Goal: Transaction & Acquisition: Purchase product/service

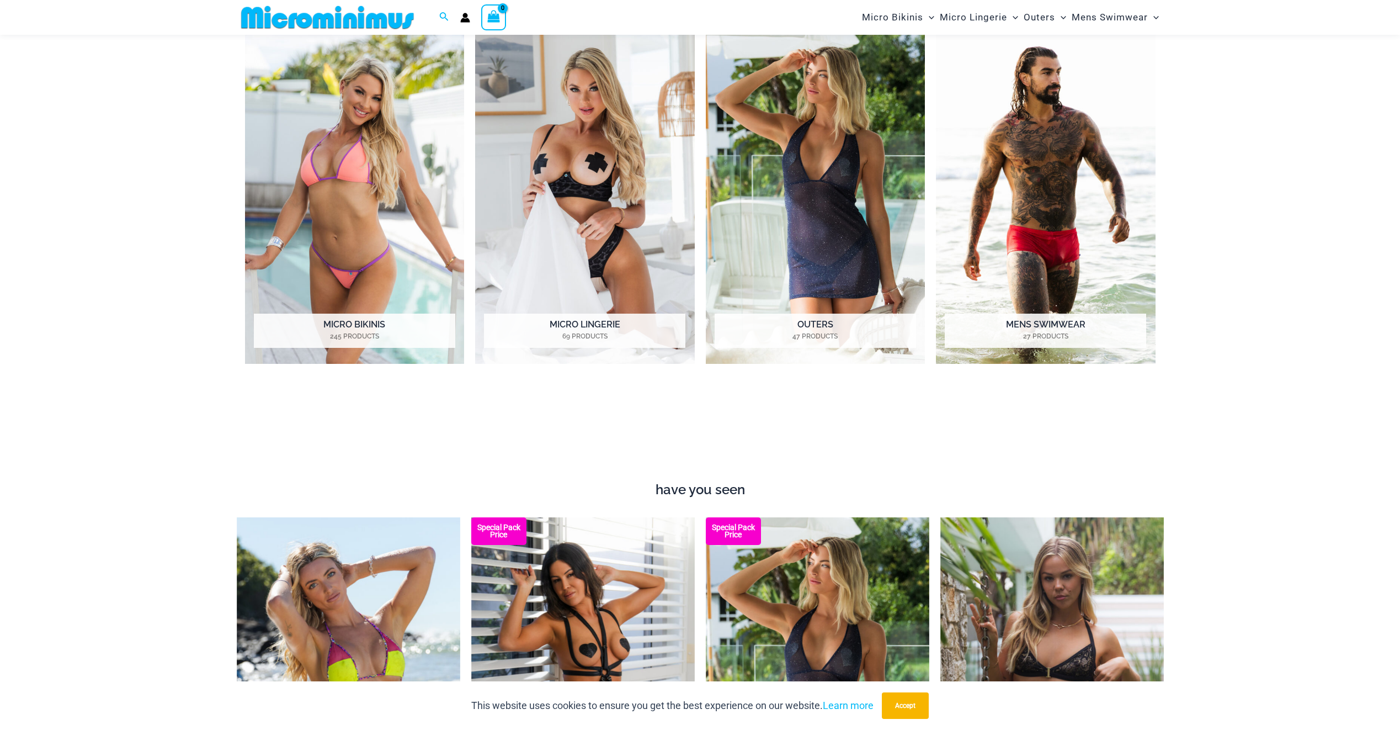
scroll to position [874, 0]
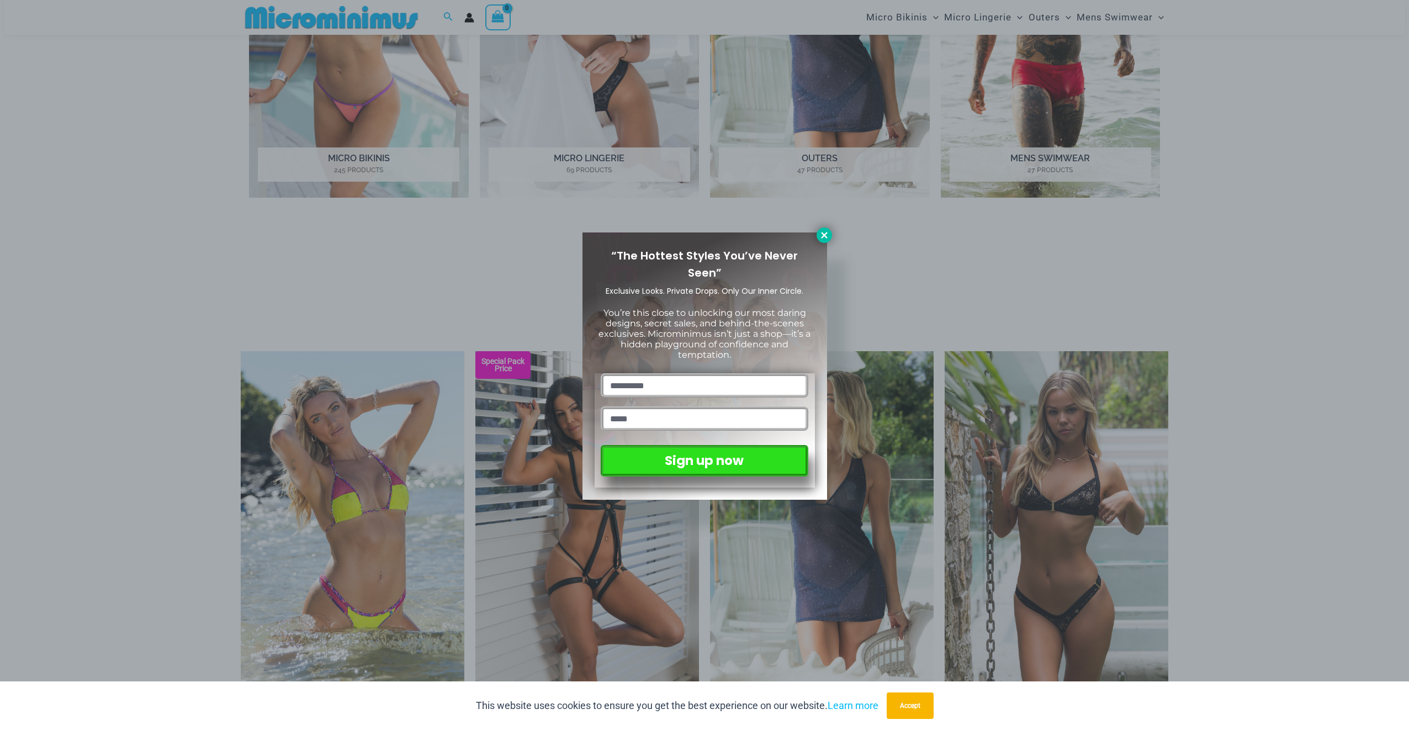
click at [824, 232] on icon at bounding box center [824, 235] width 10 height 10
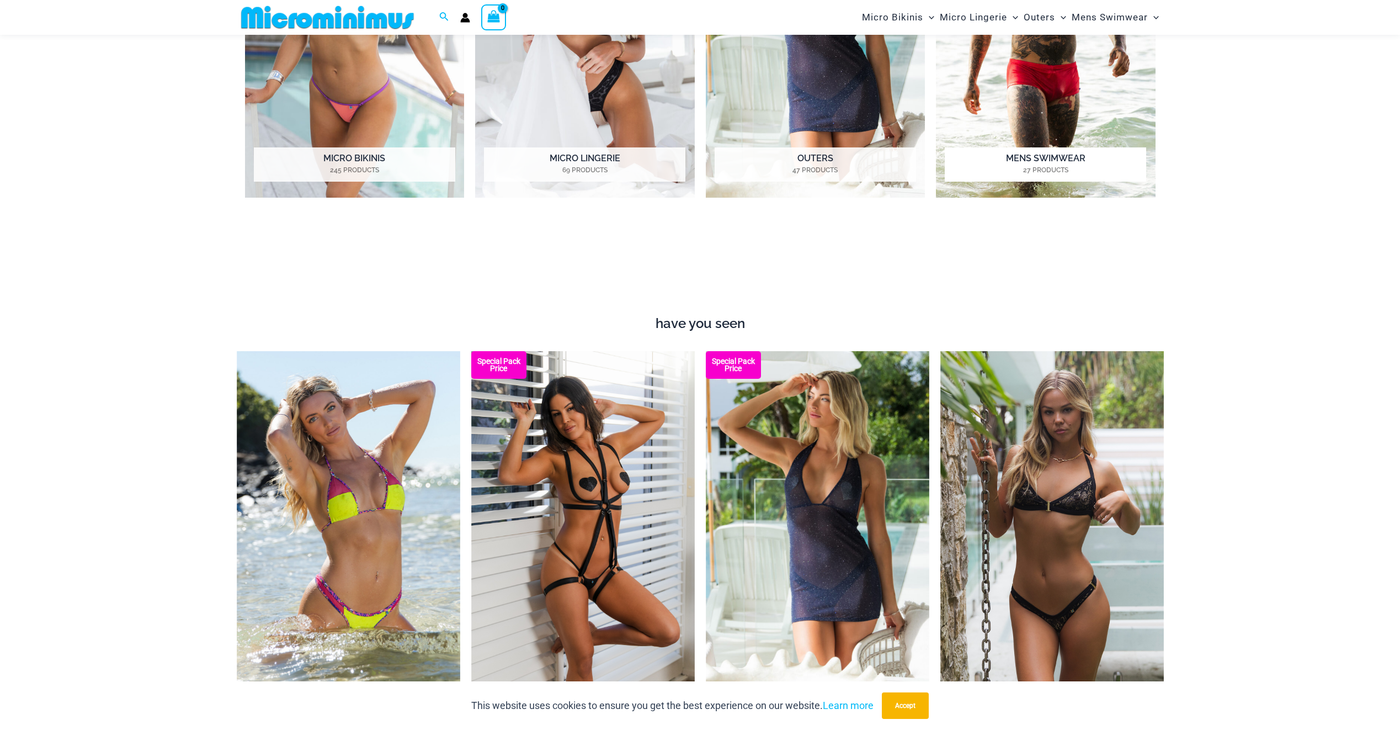
click at [1066, 116] on img "Visit product category Mens Swimwear" at bounding box center [1046, 29] width 220 height 337
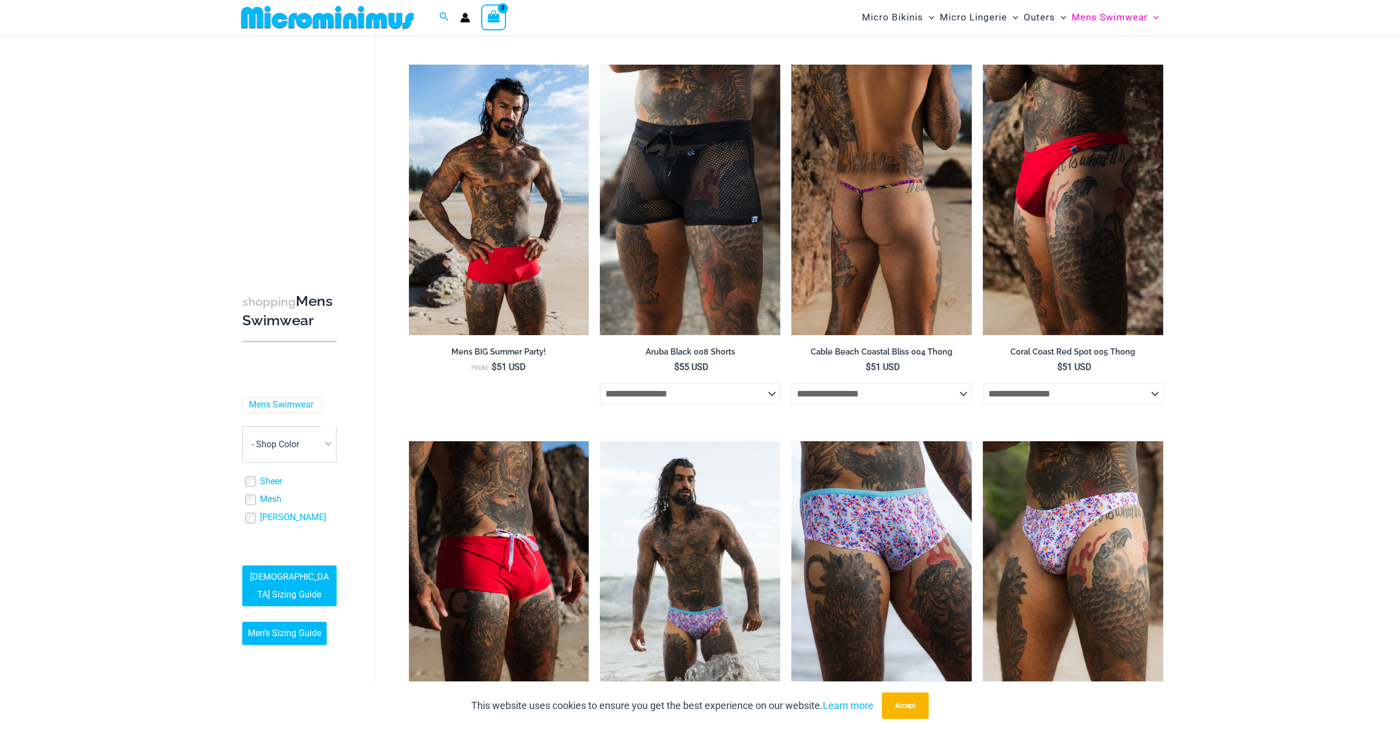
scroll to position [210, 0]
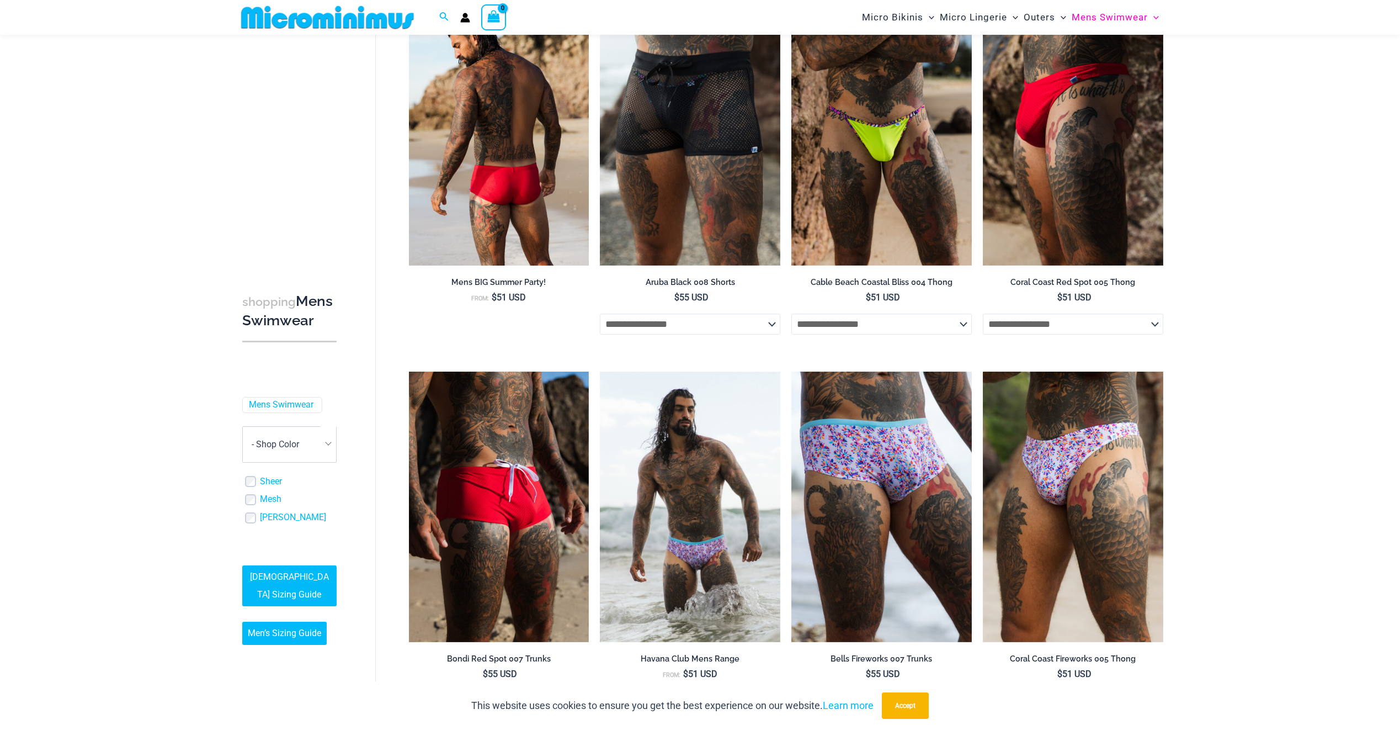
click at [504, 214] on img at bounding box center [499, 130] width 180 height 270
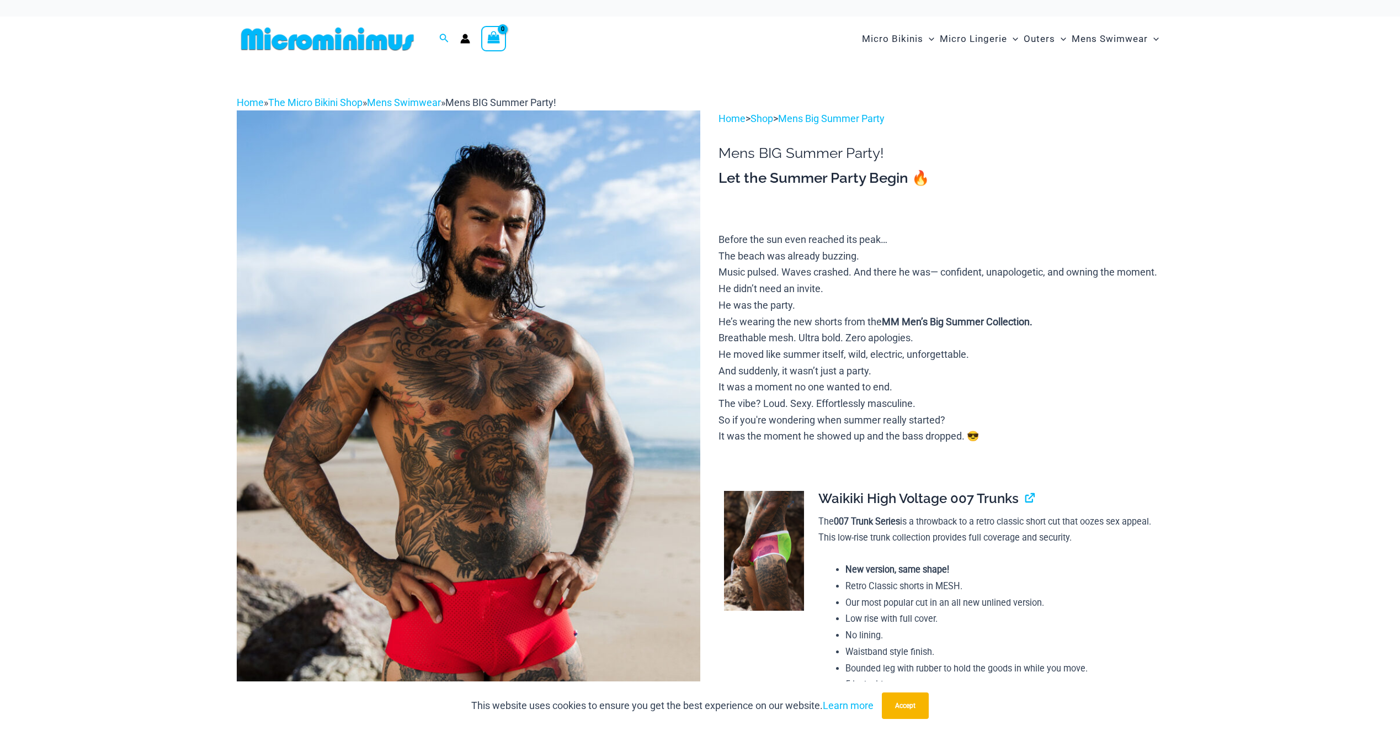
click at [763, 569] on img at bounding box center [764, 551] width 80 height 120
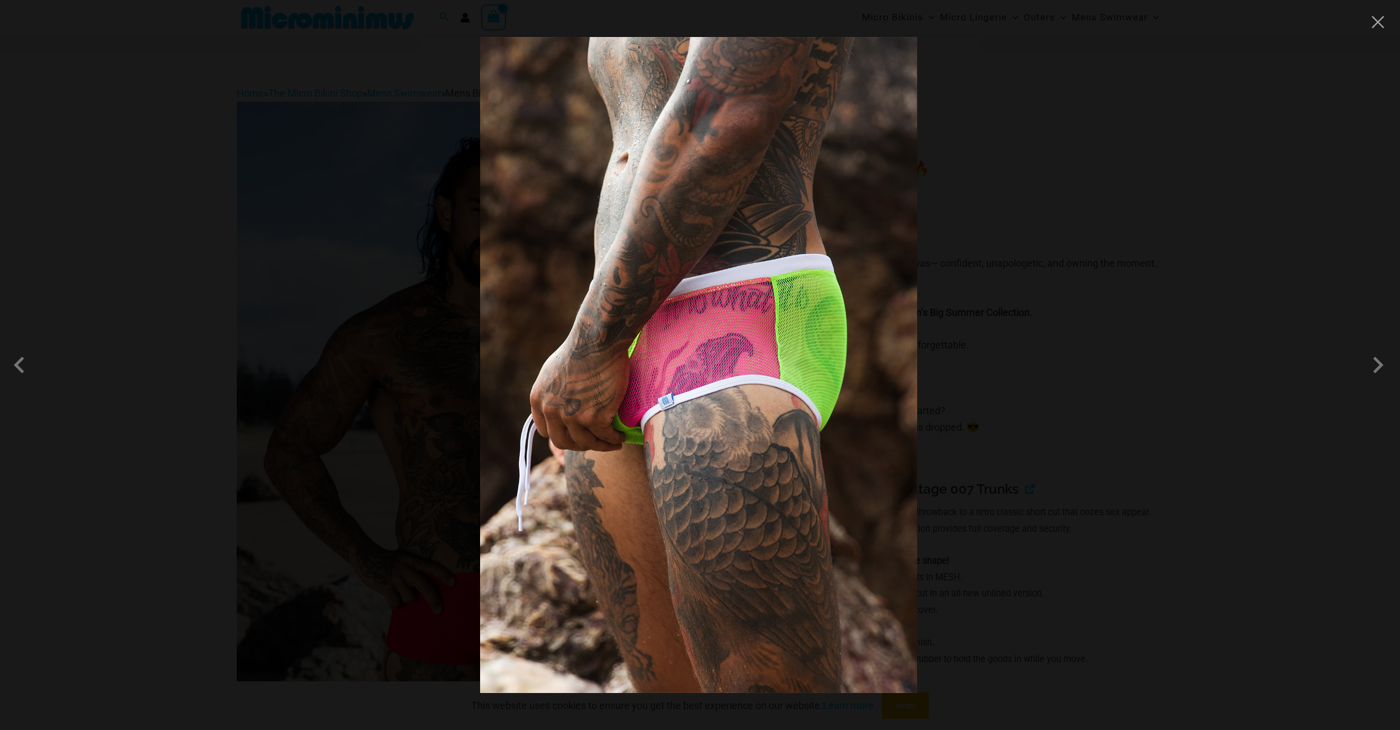
scroll to position [213, 0]
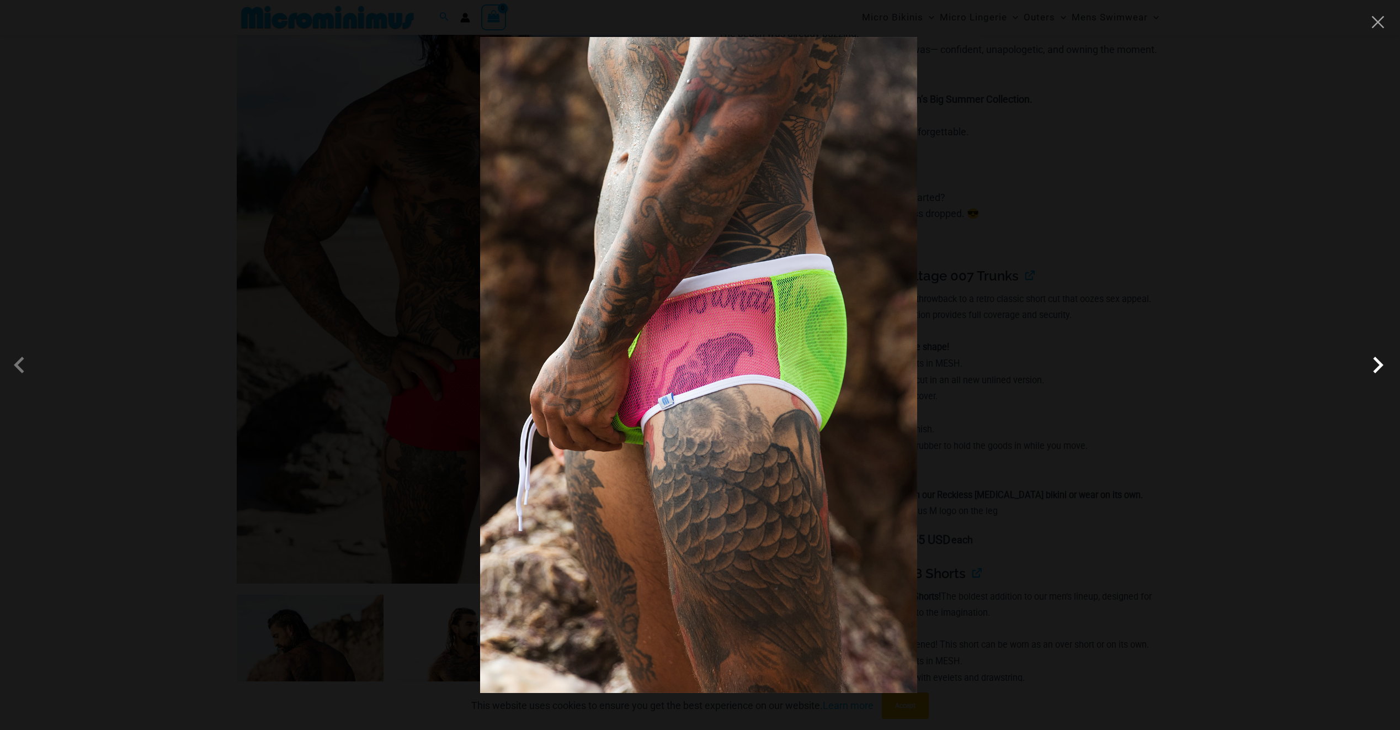
click at [1376, 369] on span at bounding box center [1378, 364] width 33 height 33
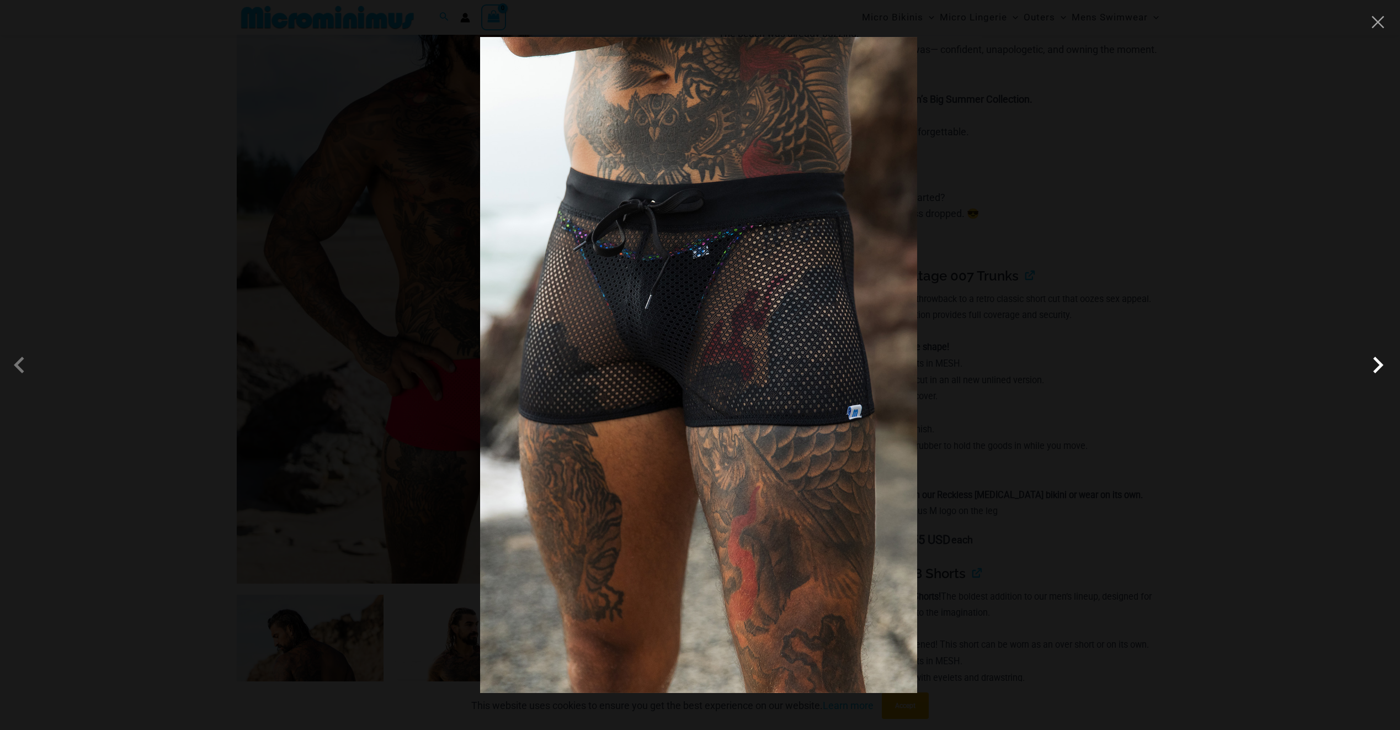
click at [1376, 369] on span at bounding box center [1378, 364] width 33 height 33
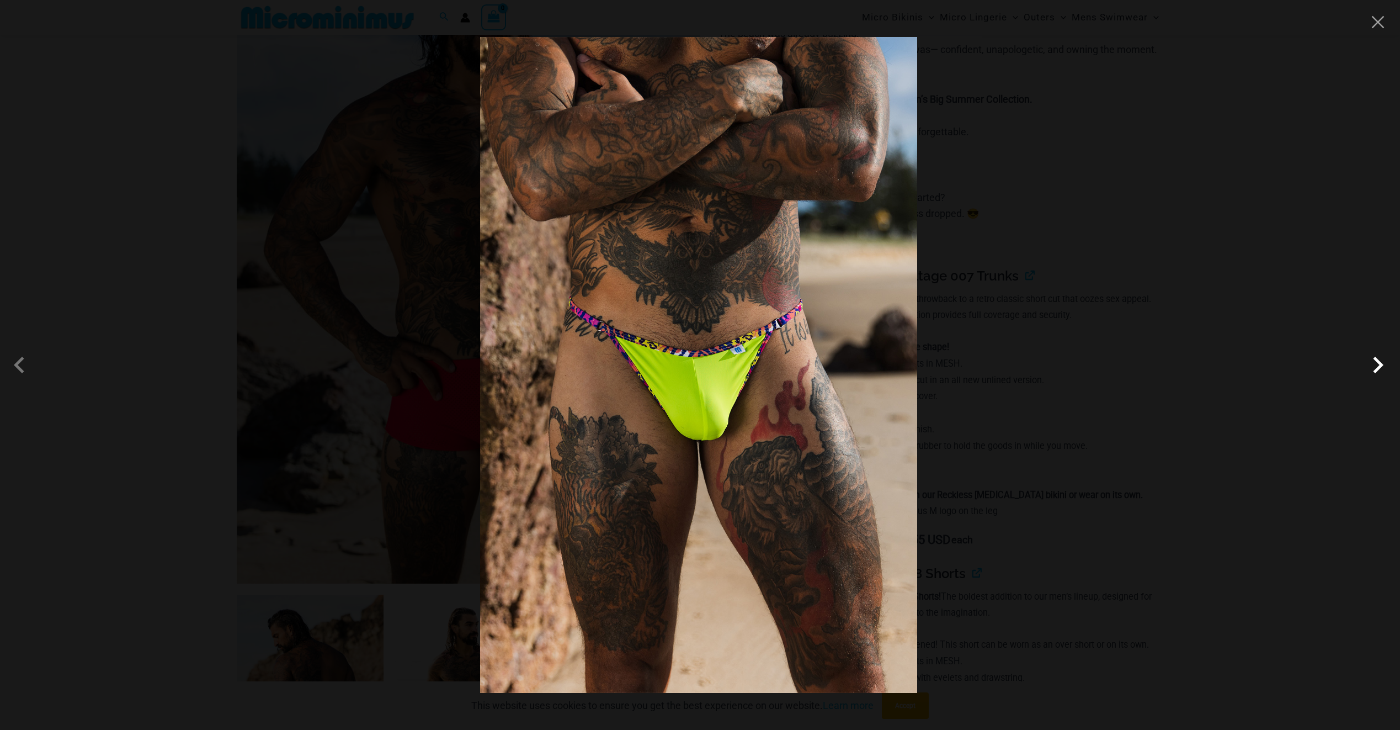
click at [1376, 369] on span at bounding box center [1378, 364] width 33 height 33
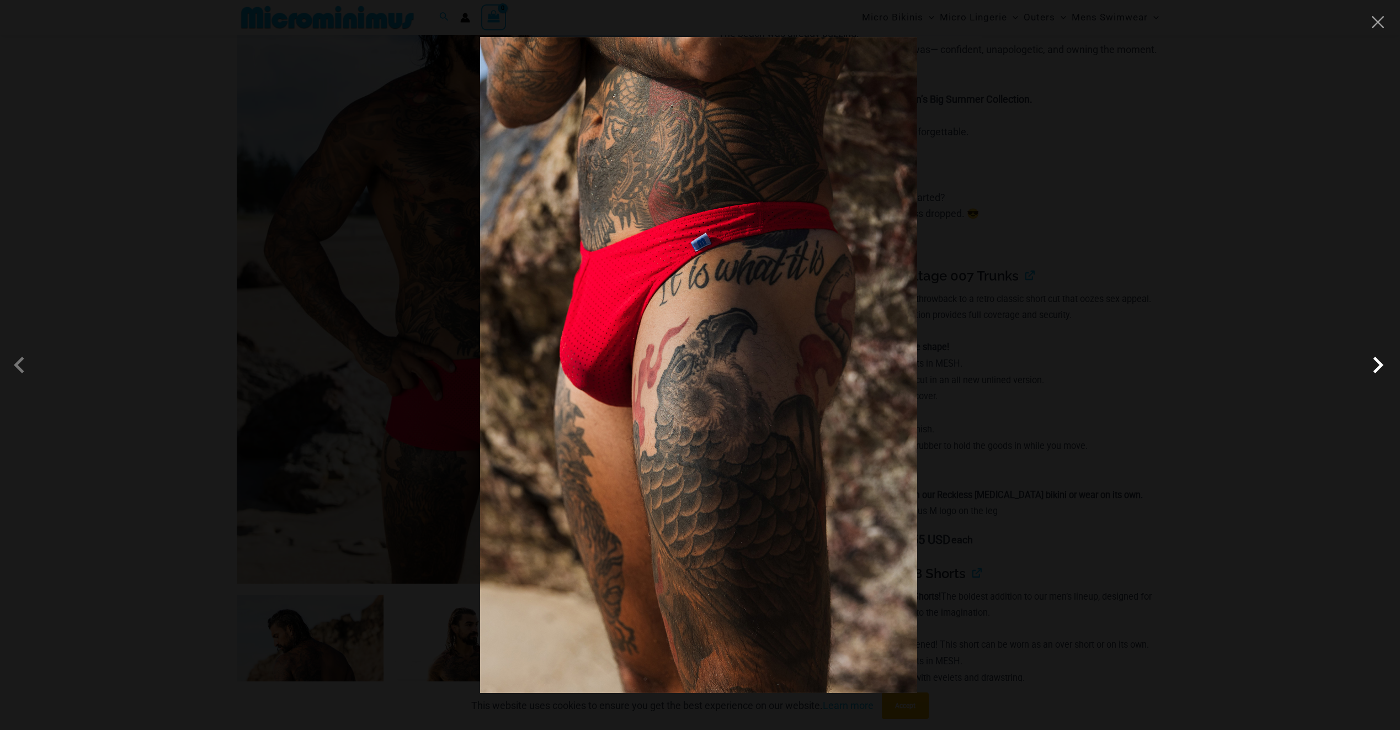
click at [1376, 369] on span at bounding box center [1378, 364] width 33 height 33
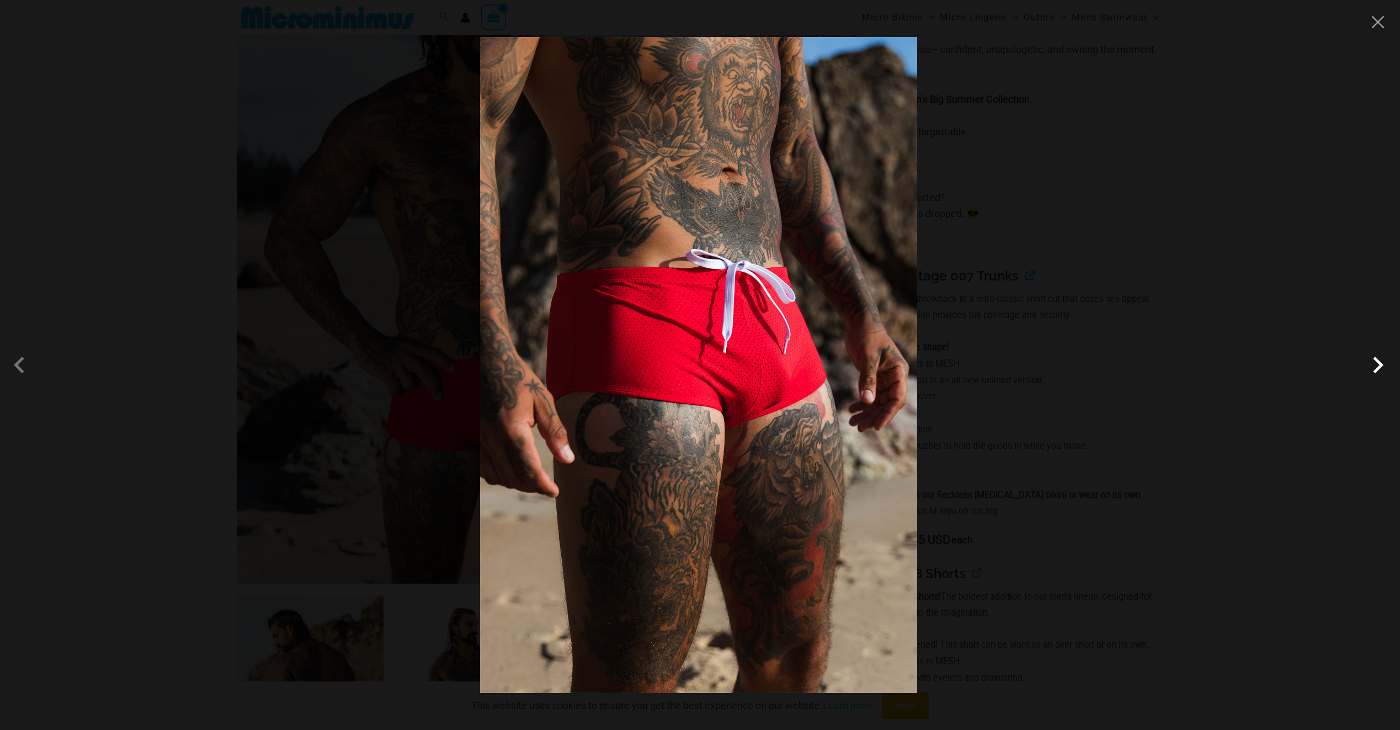
click at [1376, 369] on span at bounding box center [1378, 364] width 33 height 33
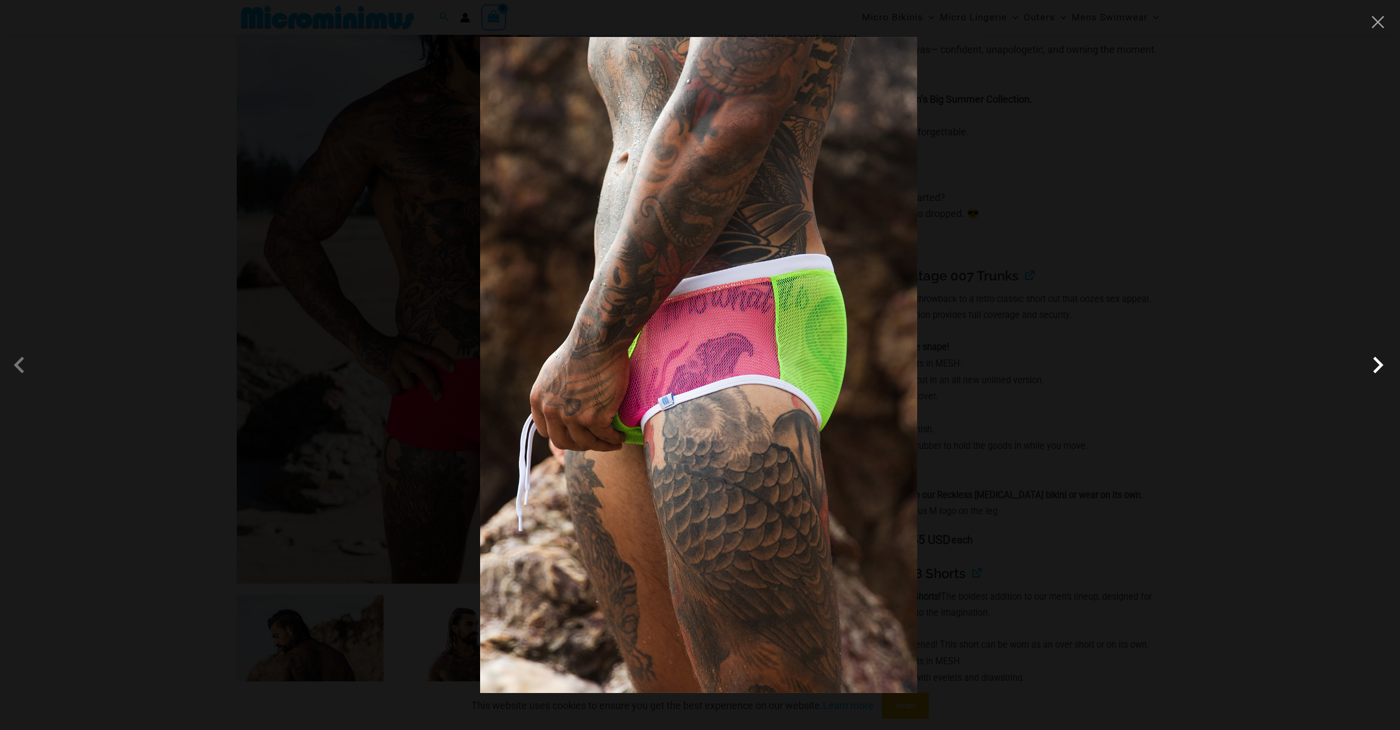
click at [1376, 369] on span at bounding box center [1378, 364] width 33 height 33
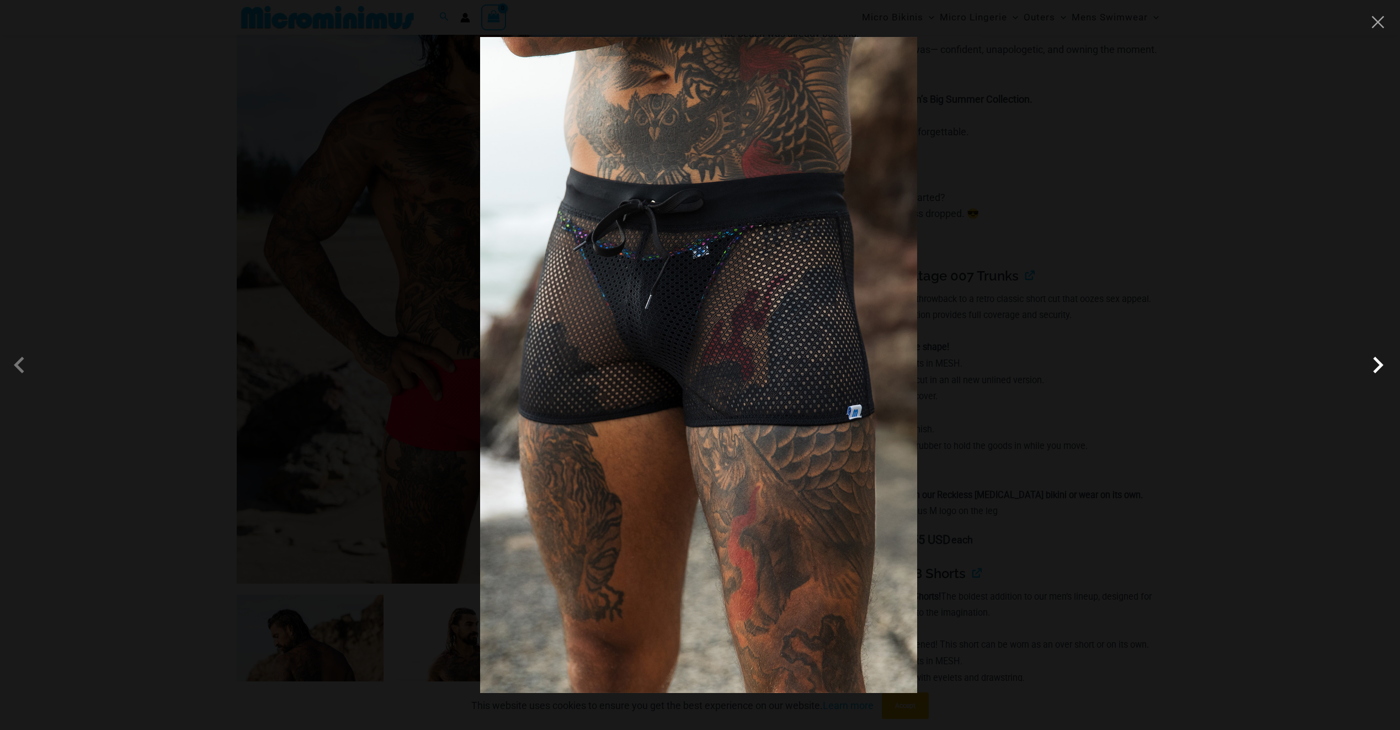
click at [1369, 369] on span at bounding box center [1378, 364] width 33 height 33
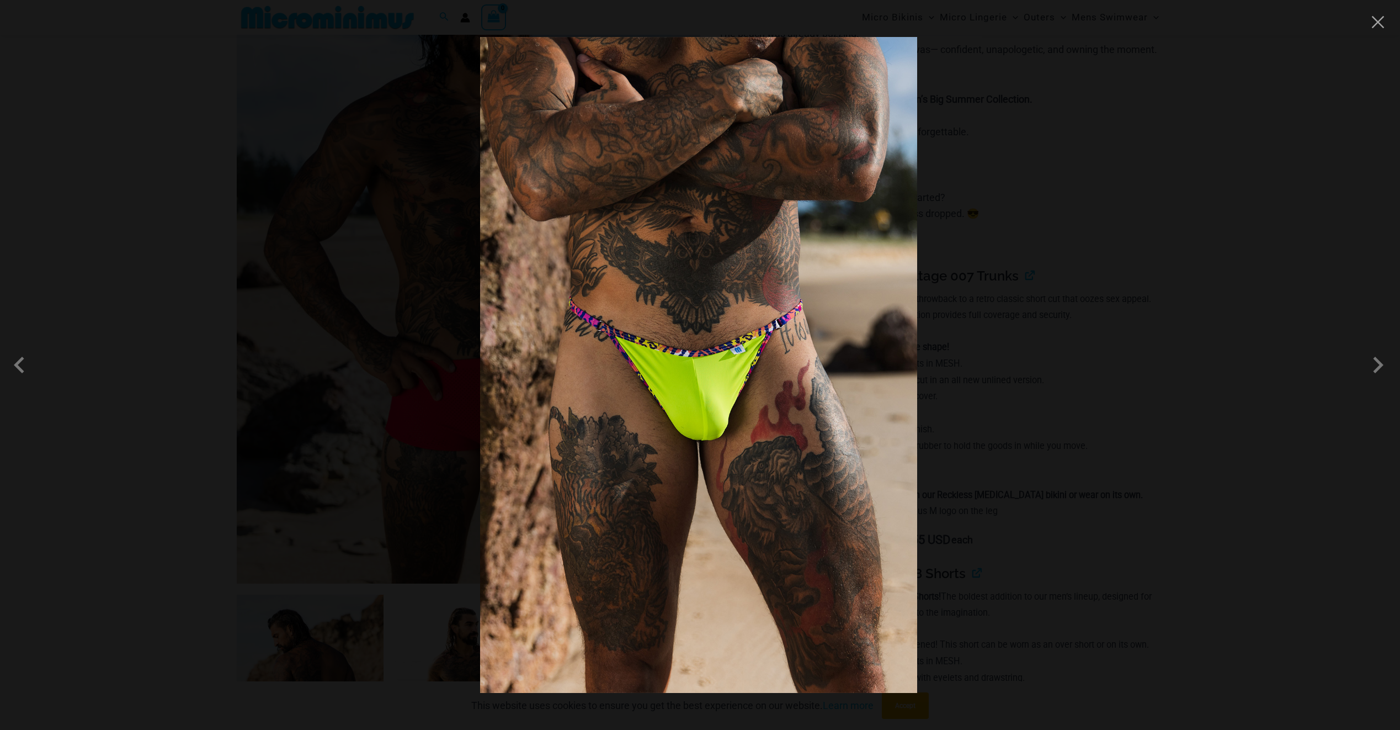
click at [1289, 403] on div at bounding box center [700, 365] width 1400 height 730
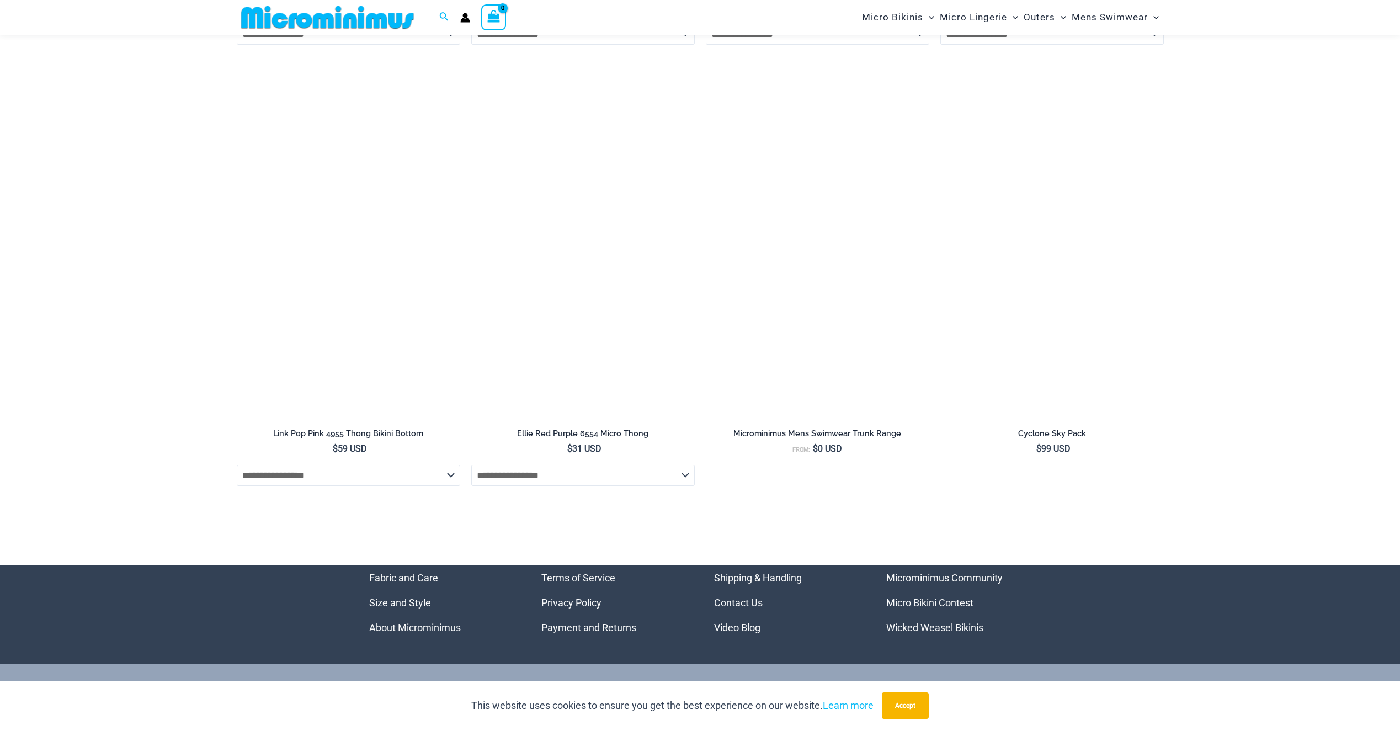
scroll to position [4242, 0]
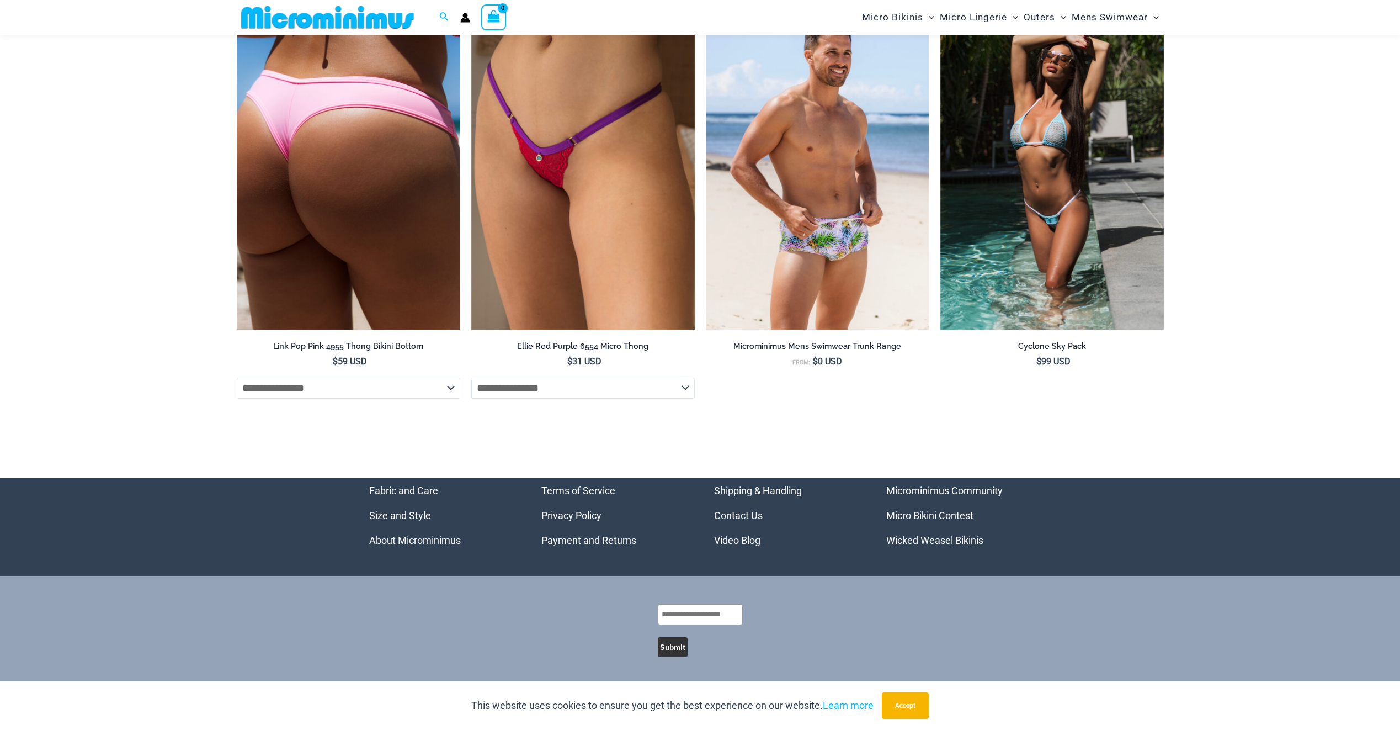
click at [373, 190] on img at bounding box center [349, 162] width 224 height 336
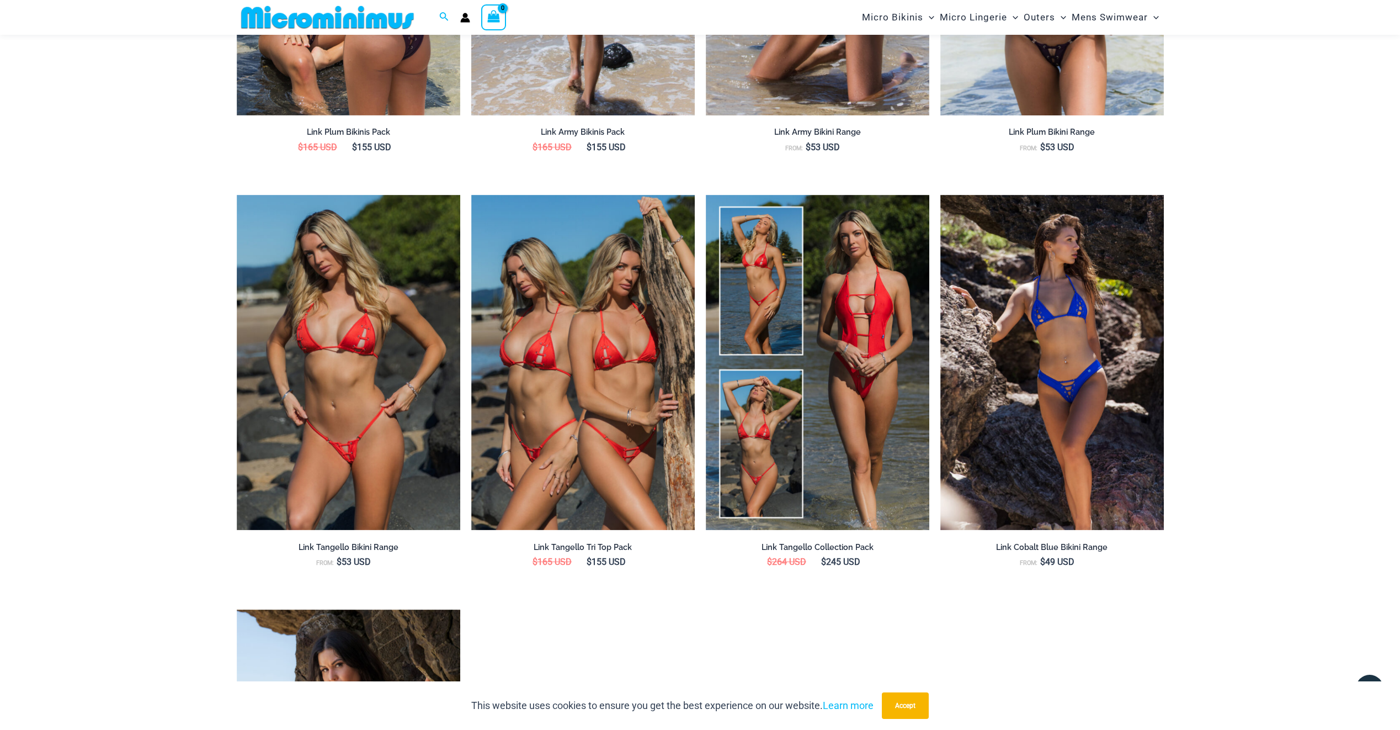
scroll to position [1591, 0]
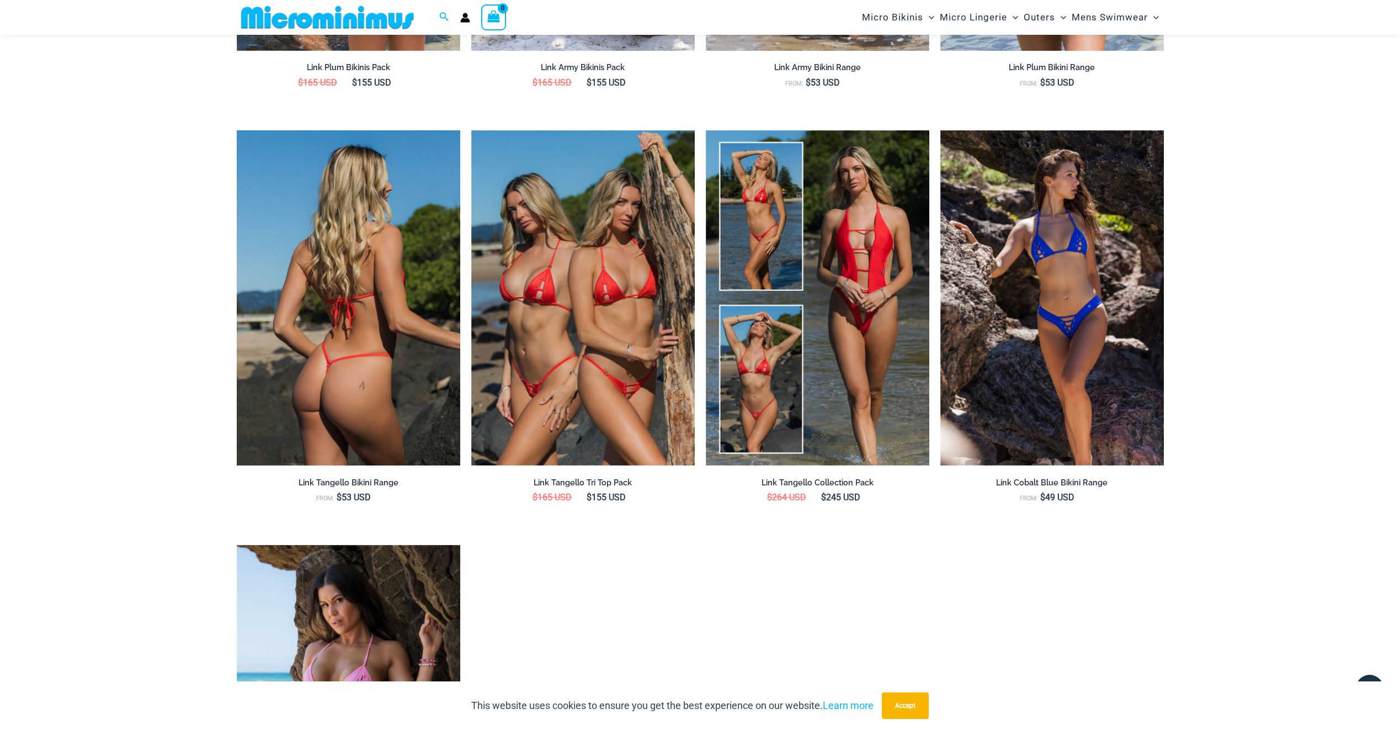
click at [370, 414] on img at bounding box center [349, 298] width 224 height 336
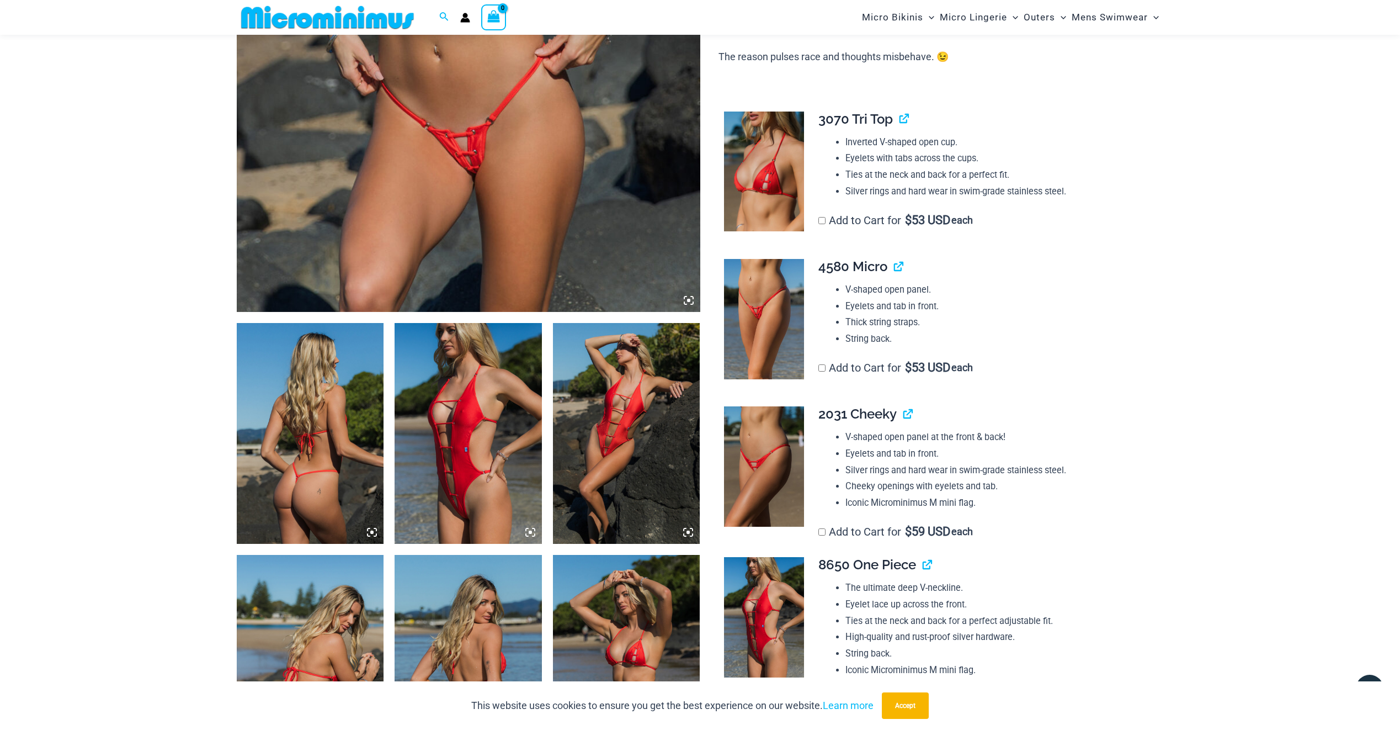
scroll to position [436, 0]
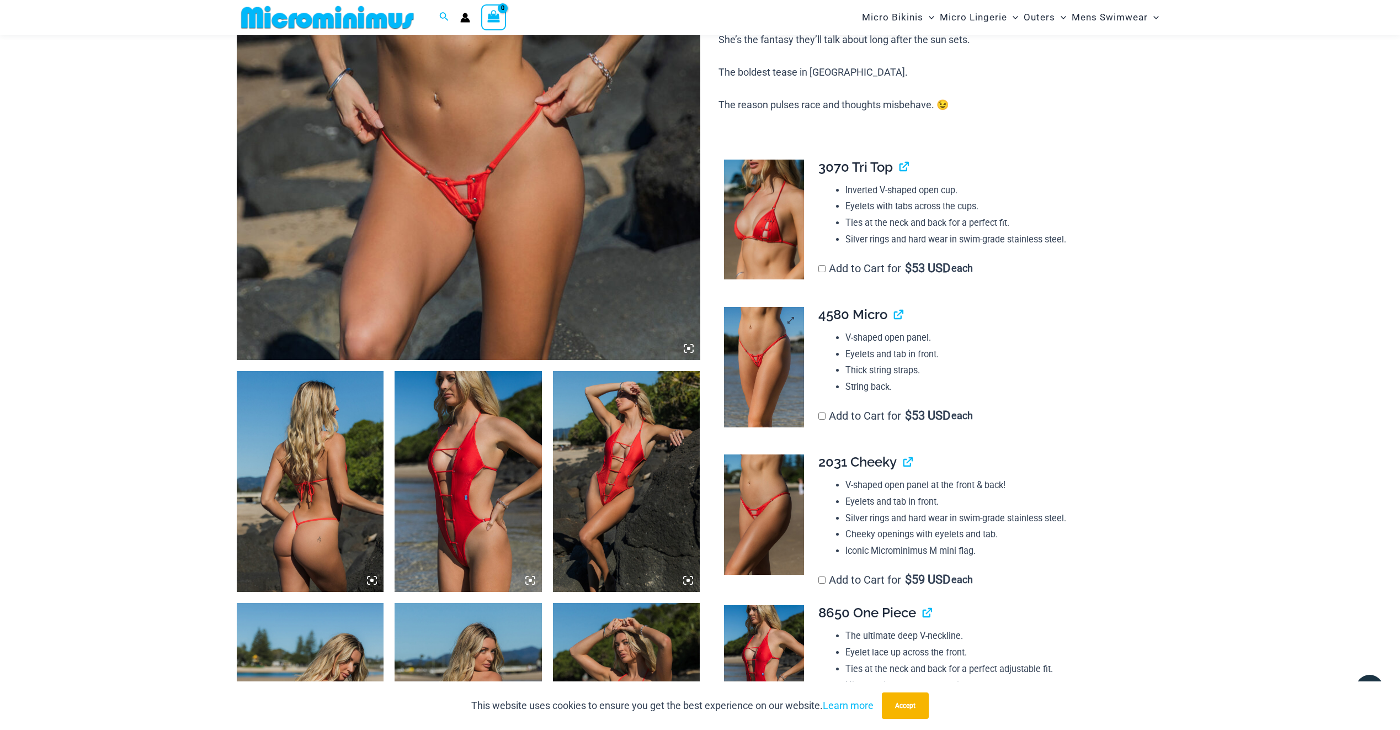
click at [771, 405] on img at bounding box center [764, 367] width 80 height 120
